Goal: Find specific page/section: Find specific page/section

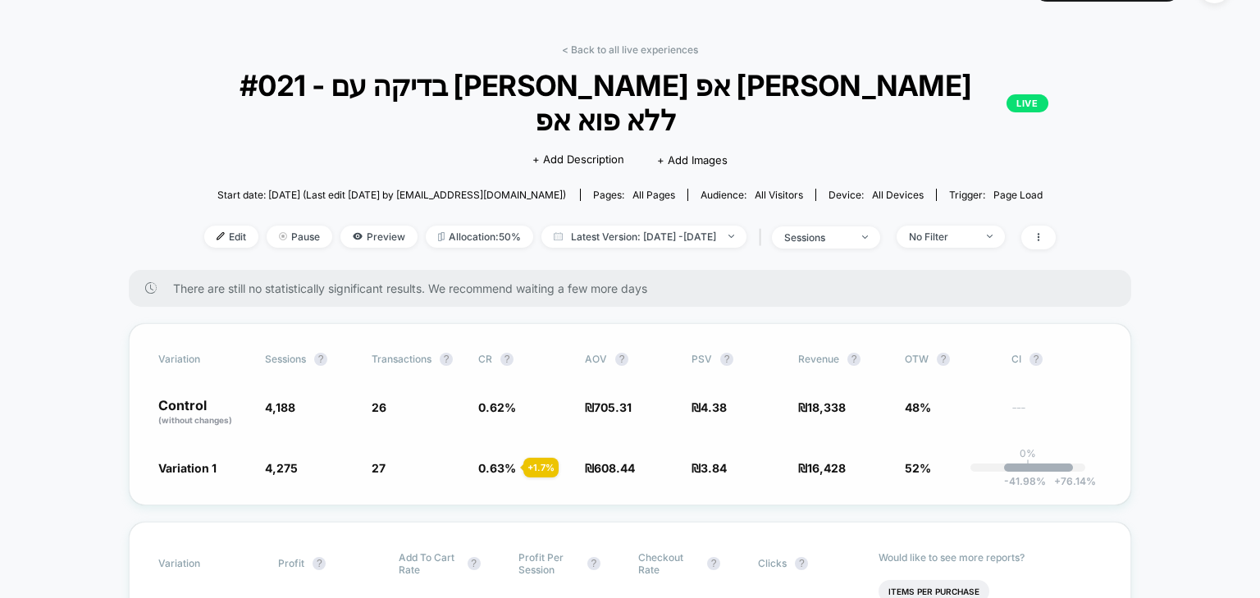
scroll to position [66, 0]
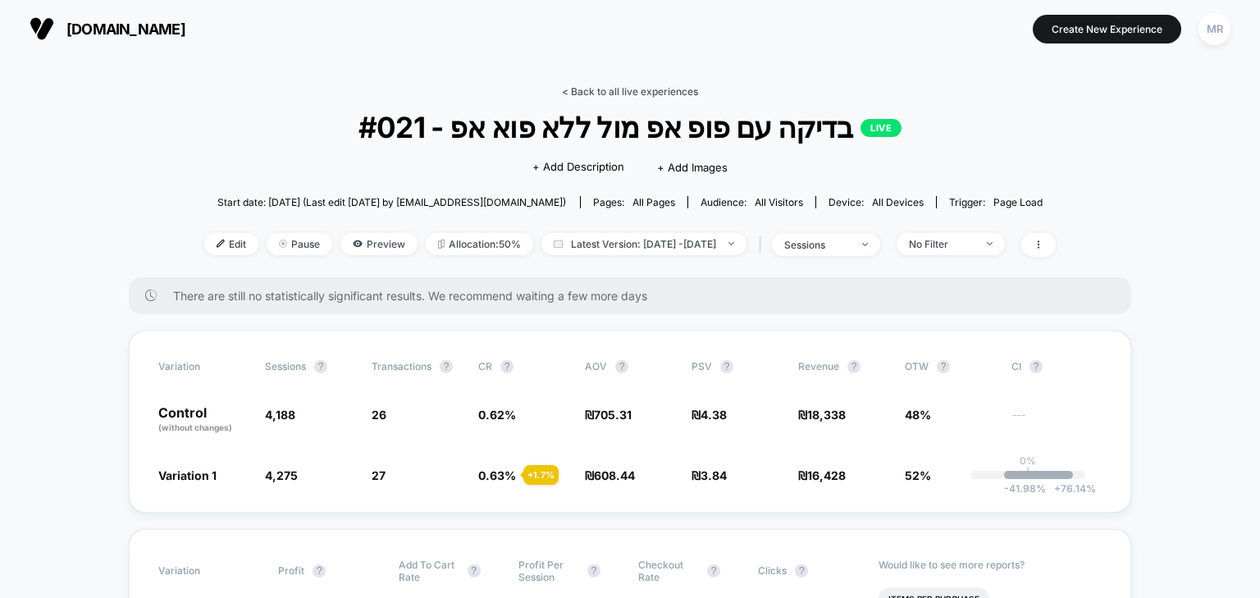
click at [617, 93] on link "< Back to all live experiences" at bounding box center [630, 91] width 136 height 12
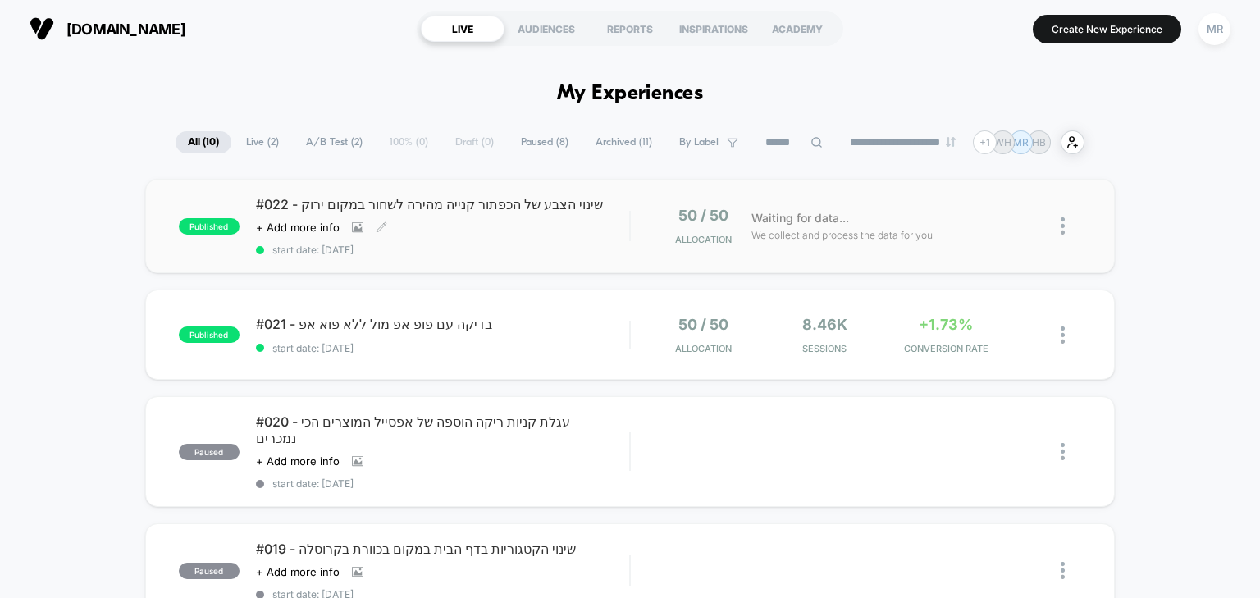
click at [443, 199] on span "#022 - שינוי הצבע של הכפתור קנייה מהירה לשחור במקום ירוק" at bounding box center [443, 204] width 374 height 16
click at [490, 329] on span "#021 - בדיקה עם פופ אפ מול ללא פוא אפ Click to edit experience details" at bounding box center [443, 324] width 374 height 16
